Goal: Check status: Check status

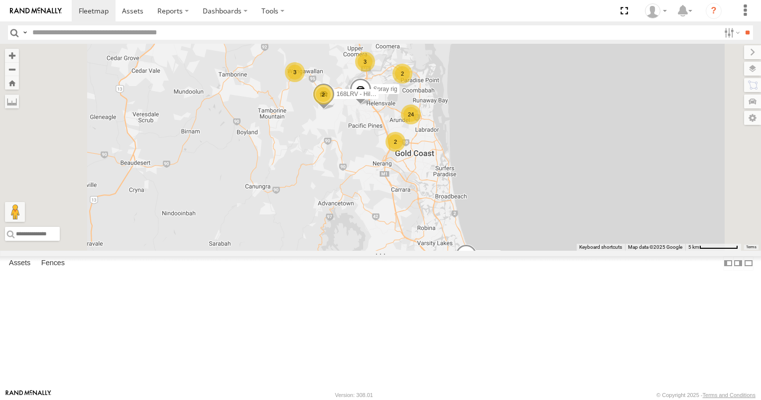
click at [405, 152] on div "2" at bounding box center [395, 142] width 20 height 20
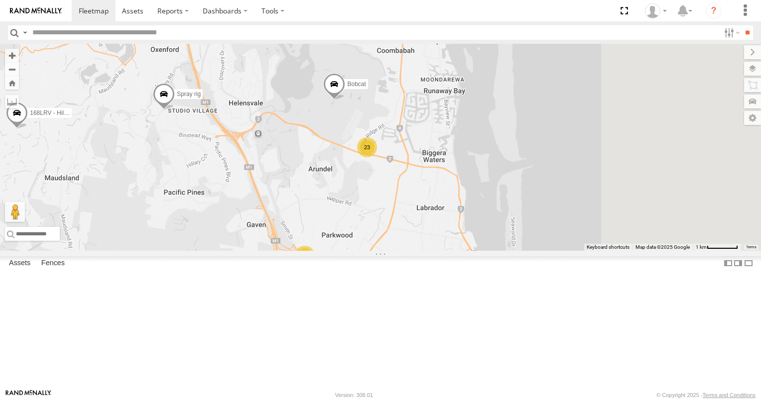
drag, startPoint x: 546, startPoint y: 150, endPoint x: 476, endPoint y: 278, distance: 145.5
click at [476, 251] on div "676XLE Spray rig 094LQW 806YIP 744XIC 168LRV - Hilux 23 2 Bobcat" at bounding box center [380, 147] width 761 height 207
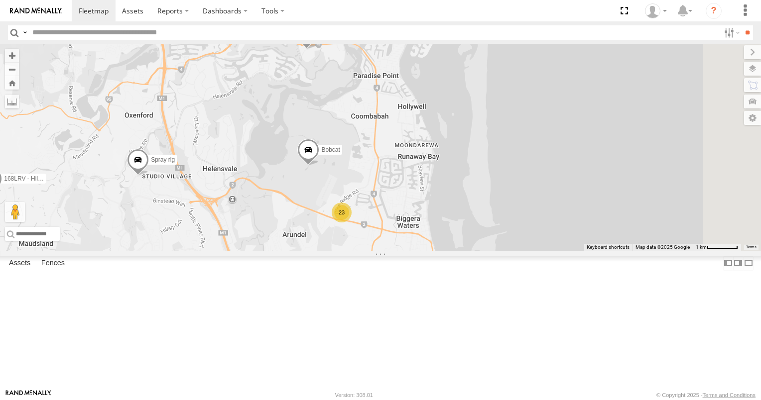
drag, startPoint x: 421, startPoint y: 246, endPoint x: 441, endPoint y: 281, distance: 39.5
click at [441, 251] on div "676XLE Spray rig 094LQW 806YIP 744XIC 168LRV - Hilux 23 2 Bobcat Tractor 6110M …" at bounding box center [380, 147] width 761 height 207
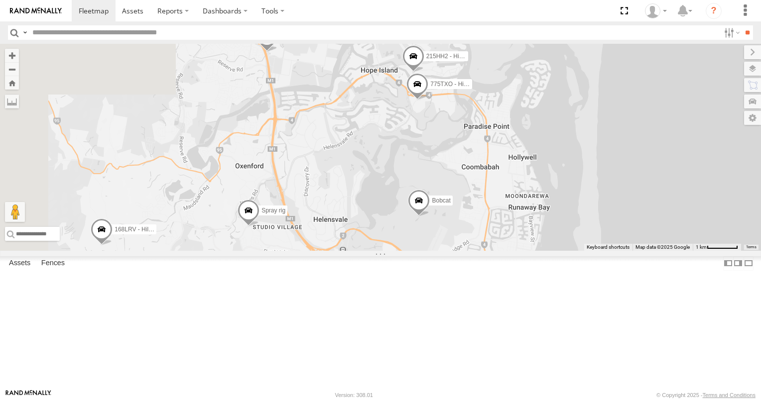
drag, startPoint x: 409, startPoint y: 180, endPoint x: 506, endPoint y: 199, distance: 99.0
click at [506, 199] on div "676XLE Spray rig 094LQW 806YIP 744XIC 168LRV - Hilux 23 2 Bobcat Tractor 6110M …" at bounding box center [380, 147] width 761 height 207
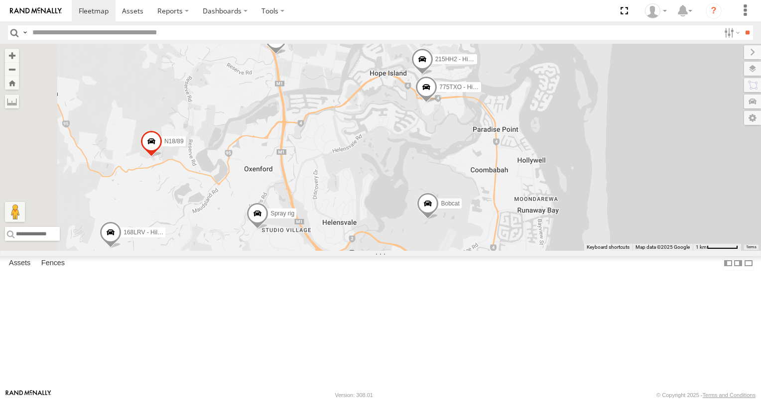
drag, startPoint x: 449, startPoint y: 229, endPoint x: 495, endPoint y: 249, distance: 50.9
click at [495, 249] on div "676XLE Spray rig 094LQW 806YIP 744XIC 168LRV - Hilux 23 2 Bobcat Tractor 6110M …" at bounding box center [380, 147] width 761 height 207
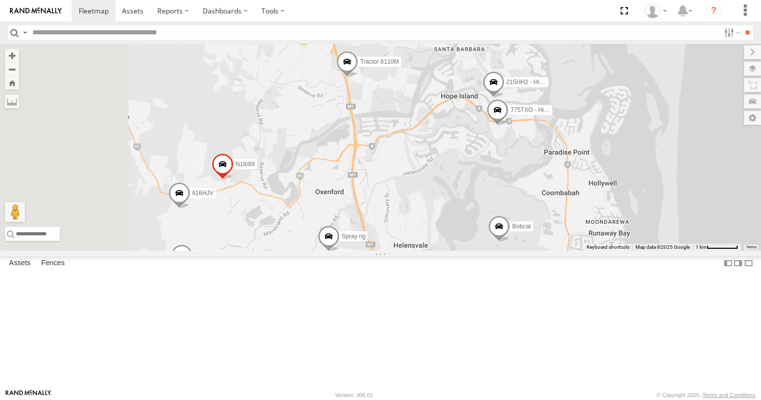
drag, startPoint x: 453, startPoint y: 247, endPoint x: 483, endPoint y: 246, distance: 30.9
click at [483, 246] on div "676XLE Spray rig 094LQW 806YIP 744XIC 168LRV - Hilux 23 2 Bobcat Tractor 6110M …" at bounding box center [380, 147] width 761 height 207
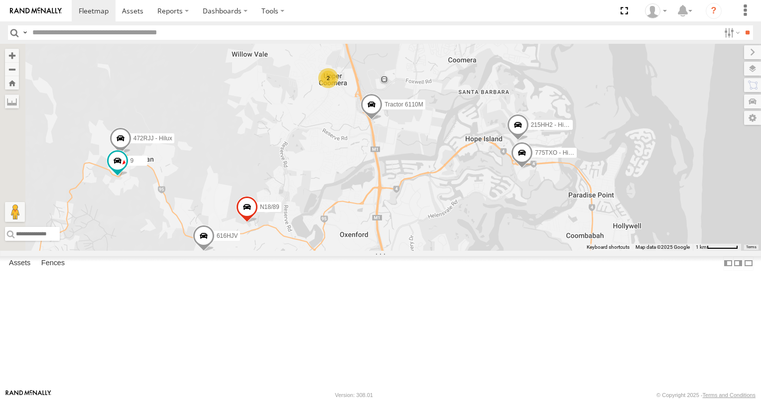
drag, startPoint x: 444, startPoint y: 238, endPoint x: 436, endPoint y: 283, distance: 45.6
click at [436, 251] on div "676XLE Spray rig 094LQW 806YIP 744XIC 168LRV - Hilux 23 2 Bobcat Tractor 6110M …" at bounding box center [380, 147] width 761 height 207
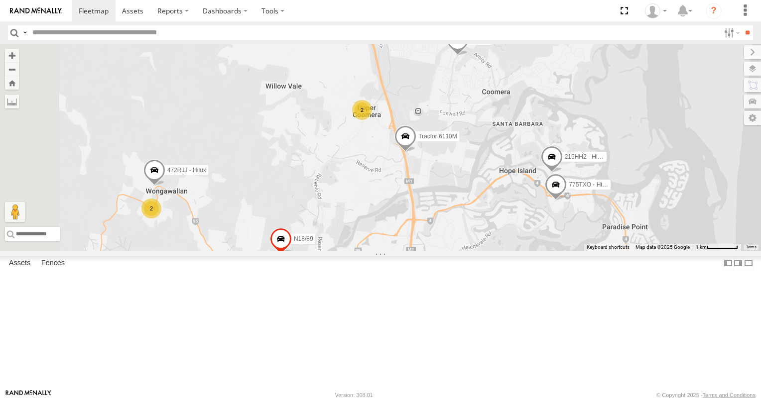
drag, startPoint x: 426, startPoint y: 239, endPoint x: 462, endPoint y: 273, distance: 50.0
click at [462, 251] on div "676XLE Spray rig 094LQW 806YIP 744XIC 168LRV - Hilux 23 2 Bobcat Tractor 6110M …" at bounding box center [380, 147] width 761 height 207
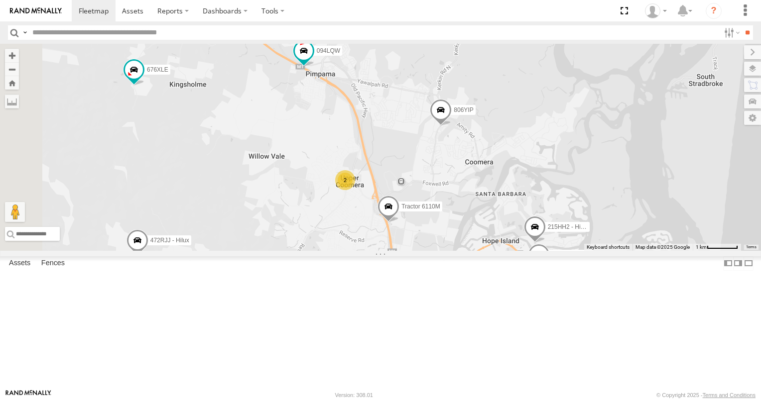
drag, startPoint x: 471, startPoint y: 226, endPoint x: 450, endPoint y: 305, distance: 81.4
click at [450, 251] on div "676XLE Spray rig 094LQW 806YIP 744XIC 168LRV - Hilux 23 2 Bobcat Tractor 6110M …" at bounding box center [380, 147] width 761 height 207
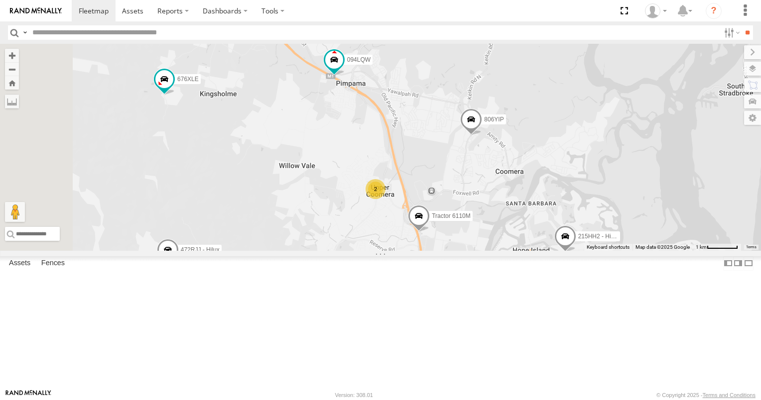
drag, startPoint x: 403, startPoint y: 252, endPoint x: 440, endPoint y: 252, distance: 36.4
click at [440, 251] on div "676XLE Spray rig 094LQW 806YIP 744XIC 168LRV - Hilux 23 2 Bobcat Tractor 6110M …" at bounding box center [380, 147] width 761 height 207
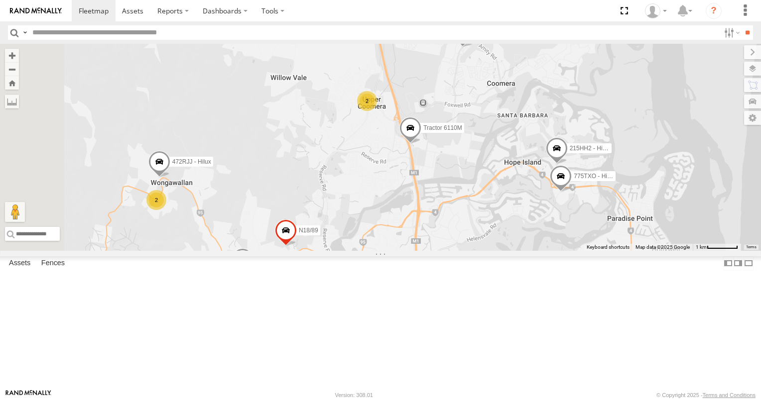
drag, startPoint x: 382, startPoint y: 203, endPoint x: 369, endPoint y: 109, distance: 95.0
click at [369, 102] on div "676XLE Spray rig 094LQW 806YIP 744XIC 168LRV - Hilux 23 2 Bobcat Tractor 6110M …" at bounding box center [380, 147] width 761 height 207
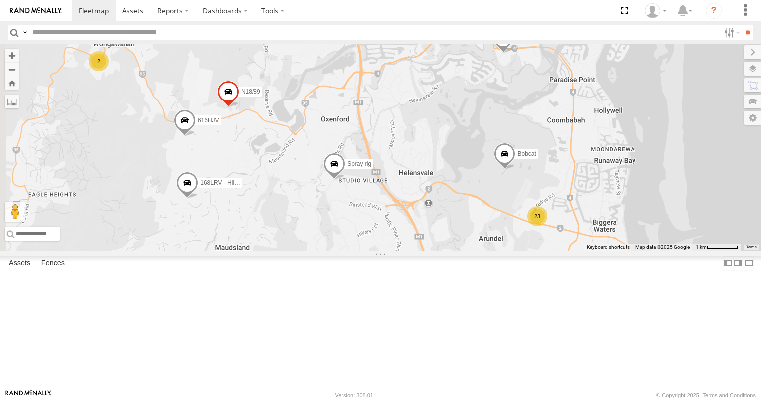
drag, startPoint x: 443, startPoint y: 249, endPoint x: 385, endPoint y: 107, distance: 153.2
click at [385, 108] on div "676XLE Spray rig 094LQW 806YIP 744XIC 168LRV - Hilux 23 2 Bobcat Tractor 6110M …" at bounding box center [380, 147] width 761 height 207
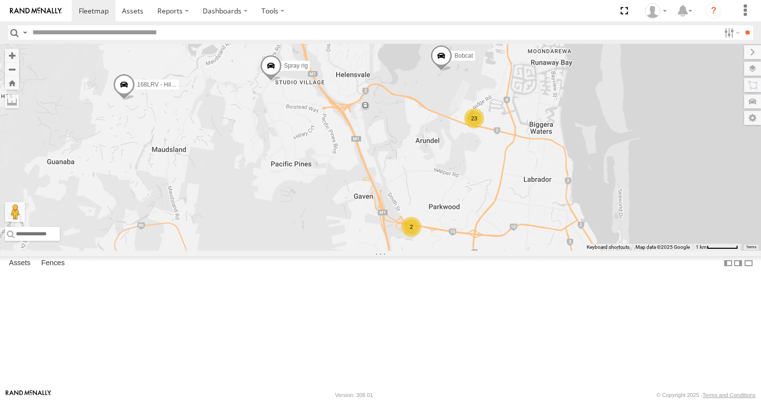
drag, startPoint x: 444, startPoint y: 273, endPoint x: 403, endPoint y: 219, distance: 67.8
click at [403, 219] on div "676XLE Spray rig 094LQW 806YIP 744XIC 168LRV - Hilux 23 2 Bobcat Tractor 6110M …" at bounding box center [380, 147] width 761 height 207
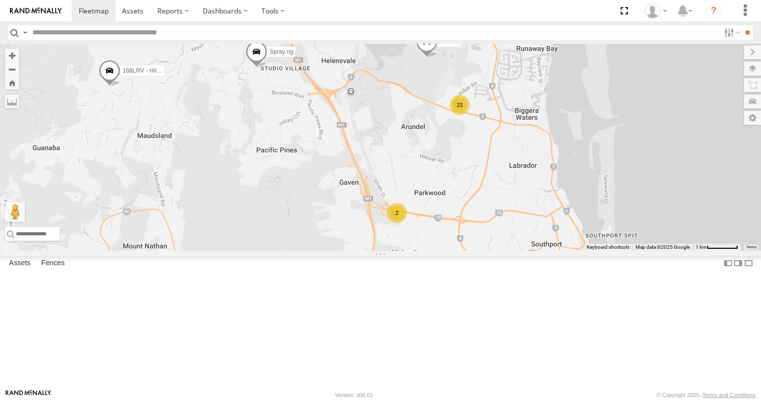
drag, startPoint x: 460, startPoint y: 292, endPoint x: 454, endPoint y: 290, distance: 6.5
click at [454, 251] on div "676XLE Spray rig 094LQW 806YIP 744XIC 168LRV - Hilux 23 2 Bobcat Tractor 6110M …" at bounding box center [380, 147] width 761 height 207
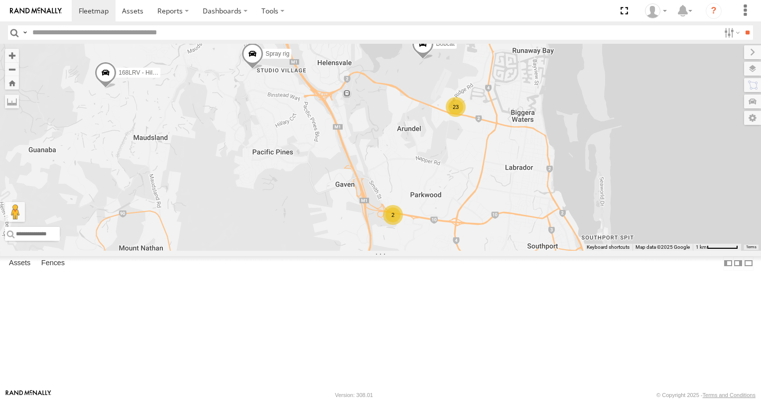
click at [0, 0] on div "725RTM" at bounding box center [0, 0] width 0 height 0
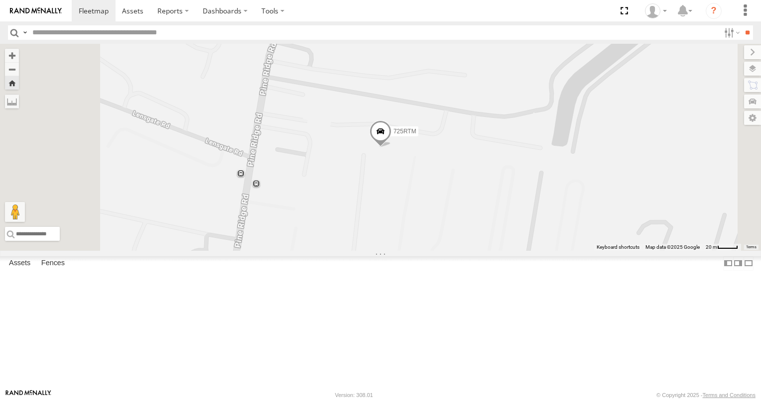
scroll to position [747, 0]
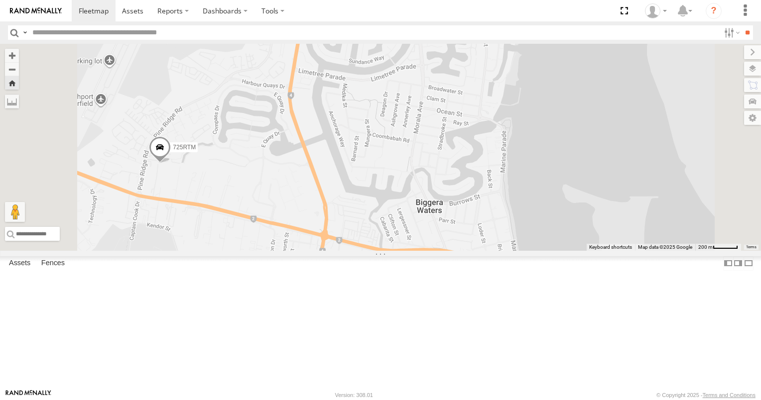
click at [316, 161] on div "725RTM" at bounding box center [380, 147] width 761 height 207
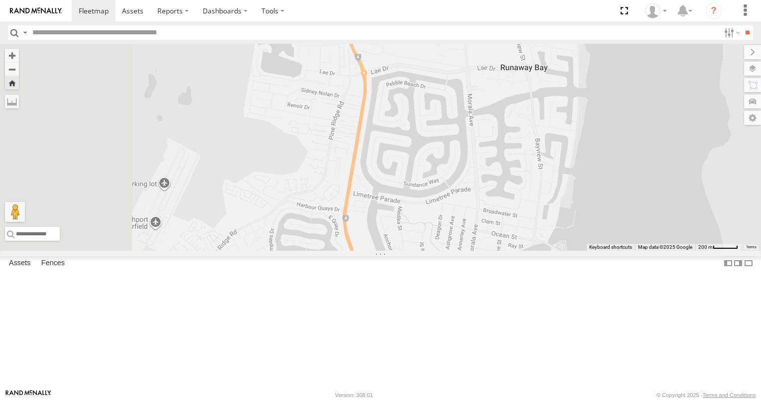
drag, startPoint x: 386, startPoint y: 183, endPoint x: 454, endPoint y: 335, distance: 166.5
click at [454, 251] on div "725RTM" at bounding box center [380, 147] width 761 height 207
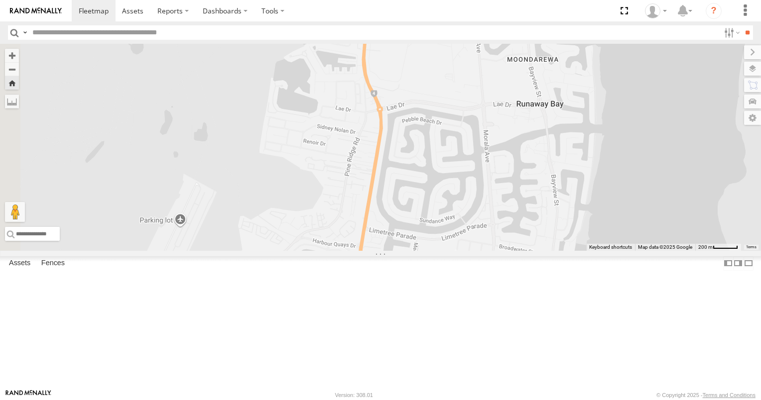
drag, startPoint x: 379, startPoint y: 256, endPoint x: 504, endPoint y: 373, distance: 171.9
click at [504, 251] on div "725RTM" at bounding box center [380, 147] width 761 height 207
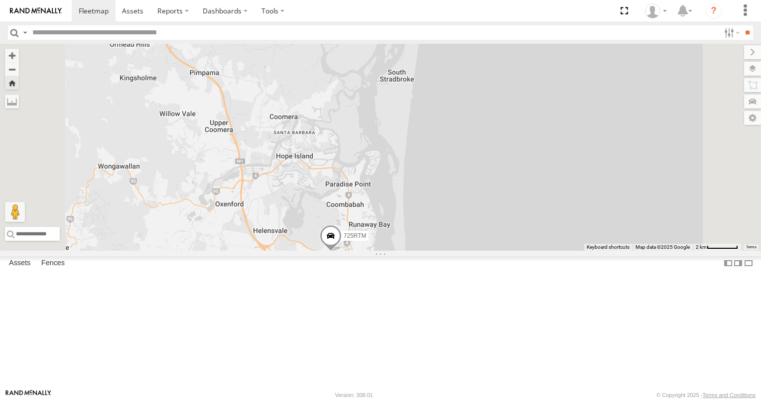
drag, startPoint x: 374, startPoint y: 281, endPoint x: 498, endPoint y: 293, distance: 124.1
click at [498, 251] on div "725RTM" at bounding box center [380, 147] width 761 height 207
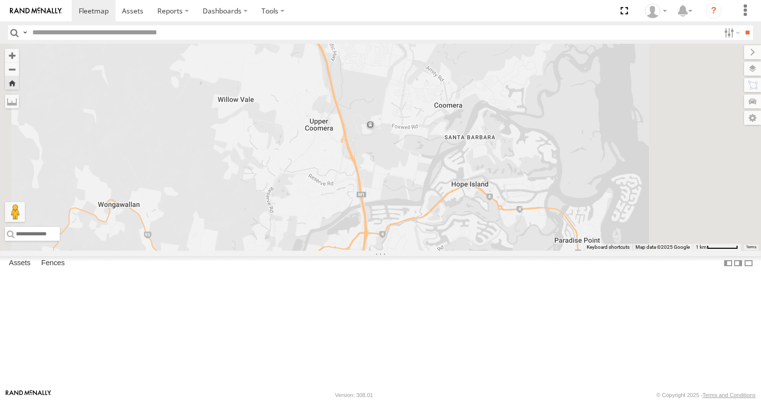
drag, startPoint x: 395, startPoint y: 204, endPoint x: 344, endPoint y: 303, distance: 110.9
click at [345, 251] on div "725RTM" at bounding box center [380, 147] width 761 height 207
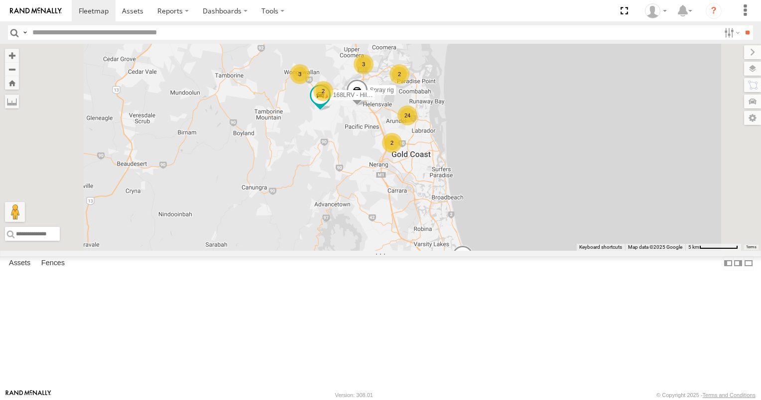
click at [474, 273] on span at bounding box center [463, 259] width 22 height 27
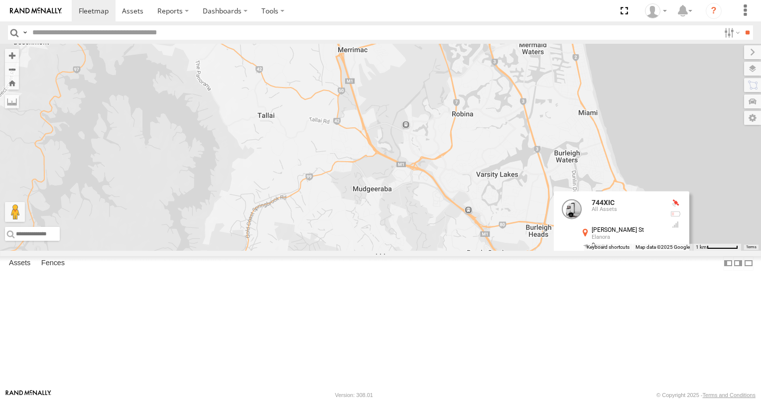
drag, startPoint x: 566, startPoint y: 299, endPoint x: 443, endPoint y: 251, distance: 131.7
click at [450, 251] on div "676XLE 094LQW 744XIC 168LRV - Hilux 744XIC All Assets [PERSON_NAME] St Elanora …" at bounding box center [380, 147] width 761 height 207
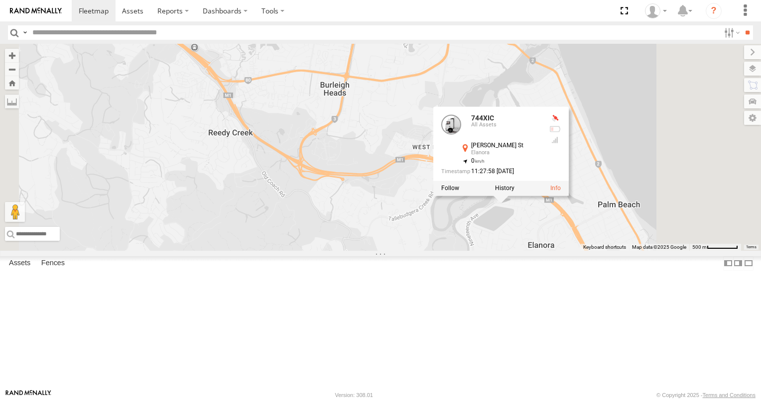
drag, startPoint x: 535, startPoint y: 178, endPoint x: 511, endPoint y: 126, distance: 57.3
click at [516, 134] on div "676XLE 094LQW 744XIC 168LRV - Hilux 744XIC All Assets [PERSON_NAME] St Elanora …" at bounding box center [380, 147] width 761 height 207
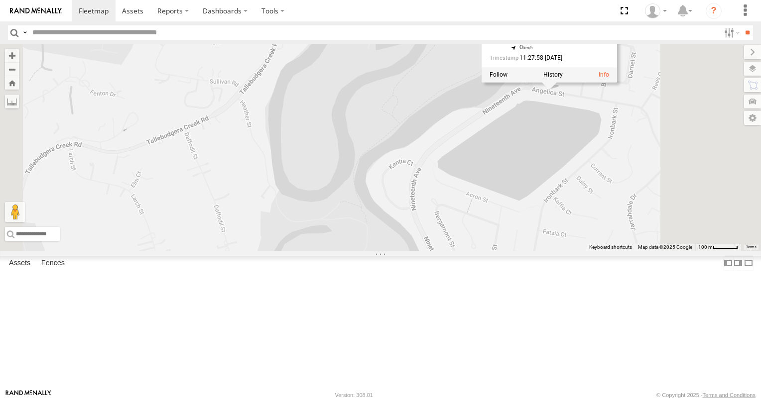
drag, startPoint x: 621, startPoint y: 154, endPoint x: 569, endPoint y: 287, distance: 143.3
click at [569, 251] on div "676XLE 094LQW 744XIC 168LRV - Hilux 744XIC All Assets [PERSON_NAME] St Elanora …" at bounding box center [380, 147] width 761 height 207
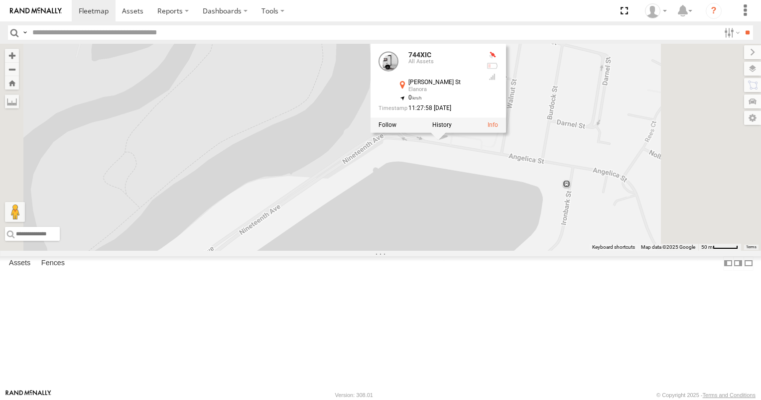
drag, startPoint x: 515, startPoint y: 300, endPoint x: 440, endPoint y: 212, distance: 115.5
click at [456, 227] on div "676XLE 094LQW 744XIC 168LRV - Hilux 744XIC All Assets [PERSON_NAME] St Elanora …" at bounding box center [380, 147] width 761 height 207
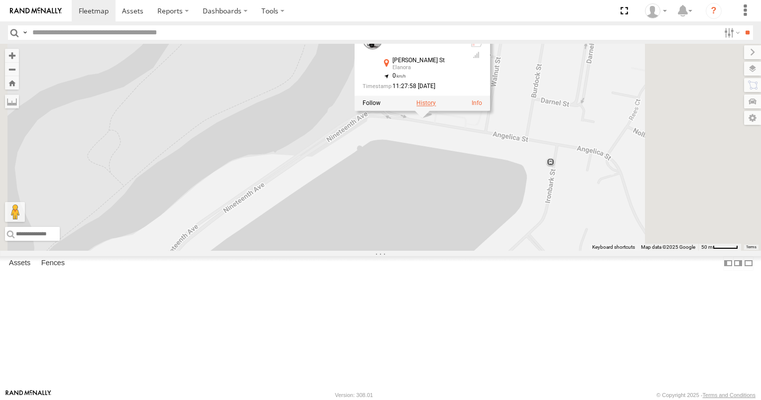
click at [436, 107] on label at bounding box center [425, 103] width 19 height 7
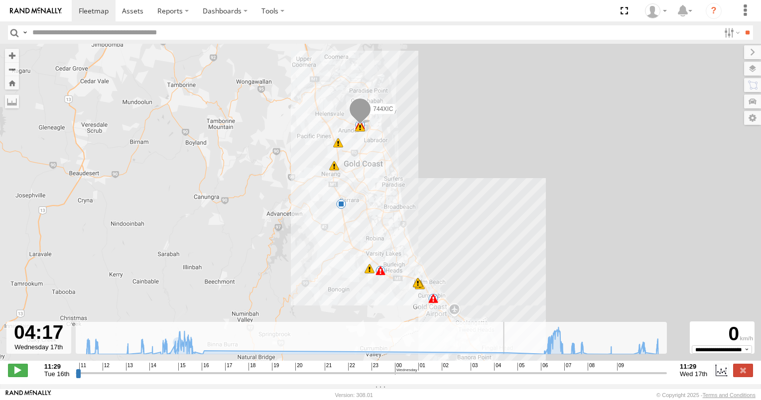
drag, startPoint x: 78, startPoint y: 378, endPoint x: 477, endPoint y: 369, distance: 398.9
type input "**********"
click at [484, 377] on input "range" at bounding box center [371, 372] width 591 height 9
